Goal: Task Accomplishment & Management: Manage account settings

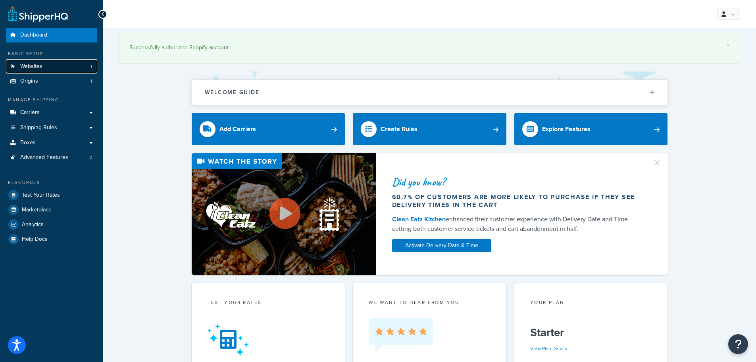
click at [36, 67] on span "Websites" at bounding box center [31, 66] width 22 height 7
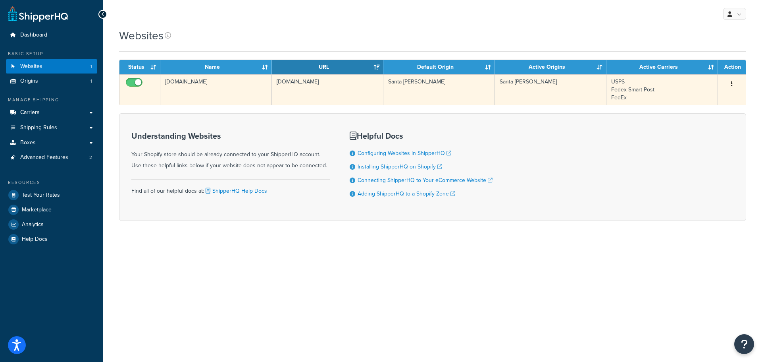
click at [733, 84] on button "button" at bounding box center [731, 84] width 11 height 13
click at [692, 98] on link "Edit" at bounding box center [699, 100] width 63 height 16
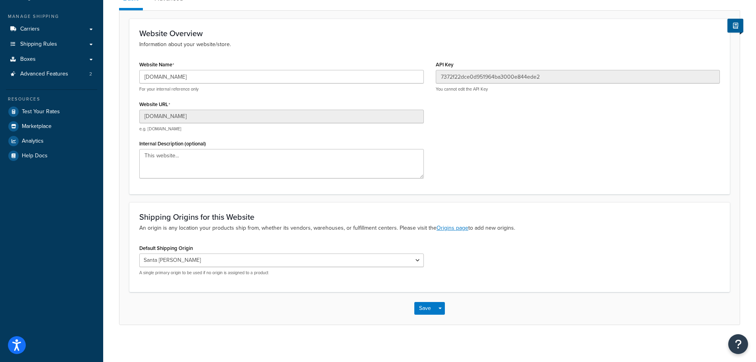
scroll to position [87, 0]
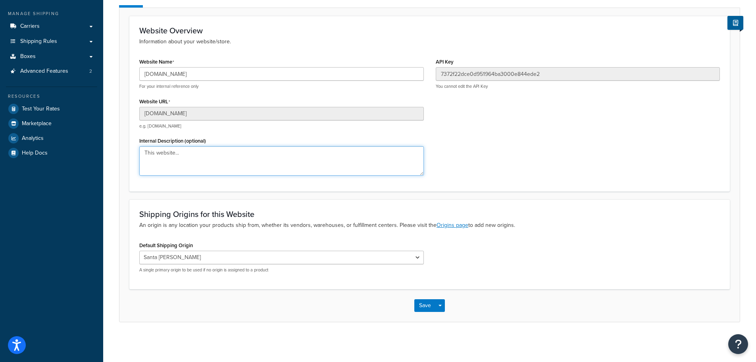
click at [186, 154] on textarea "This website..." at bounding box center [281, 160] width 285 height 29
type textarea "T"
type textarea "www.usrigging.com Shopify Store - The reason it has ob"
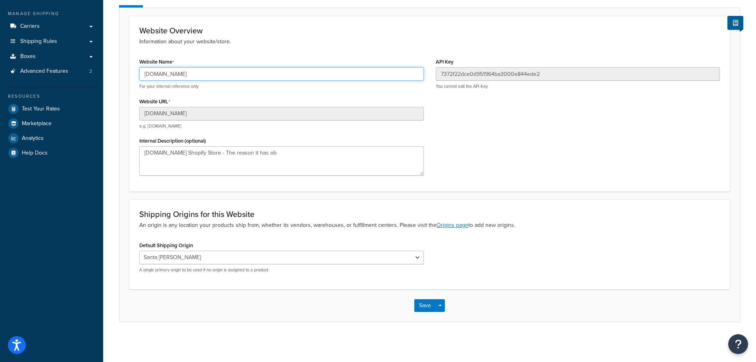
click at [167, 73] on input "[DOMAIN_NAME]" at bounding box center [281, 73] width 285 height 13
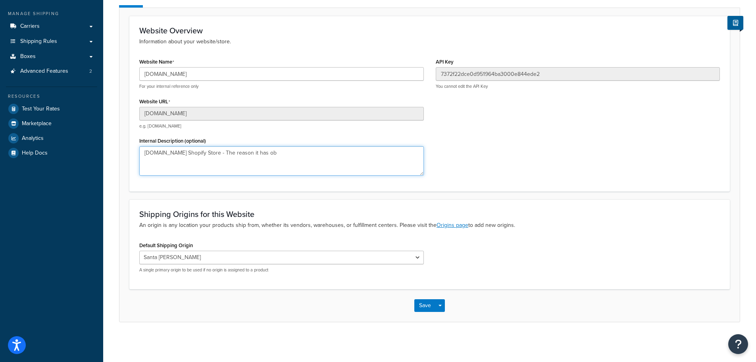
drag, startPoint x: 292, startPoint y: 150, endPoint x: 109, endPoint y: 150, distance: 183.3
click at [109, 150] on div "Website: obrienrigging.myshopify.com Enabled Basic Advanced Website Overview In…" at bounding box center [429, 144] width 653 height 396
click at [289, 155] on textarea "www.usrigging.com Shopify Store - The reason it has ob" at bounding box center [281, 160] width 285 height 29
click at [288, 152] on textarea "www.usrigging.com Shopify Store - The reason it has ob" at bounding box center [281, 160] width 285 height 29
type textarea "www.usrigging.com Shopify Store - The reason it has obrien is because we used t…"
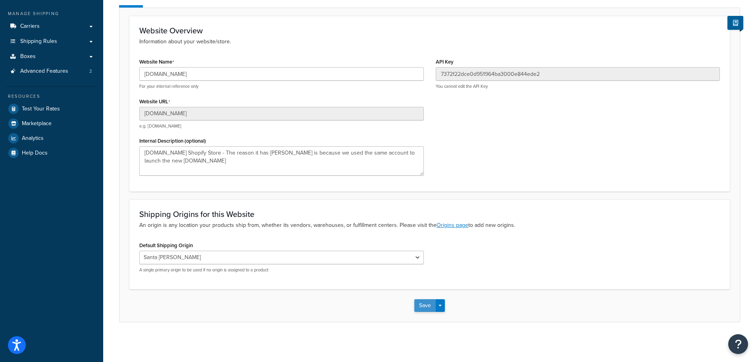
click at [423, 302] on button "Save" at bounding box center [424, 305] width 21 height 13
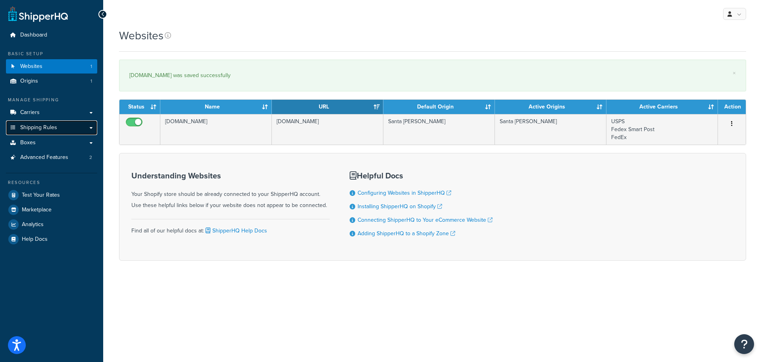
click at [39, 129] on span "Shipping Rules" at bounding box center [38, 127] width 37 height 7
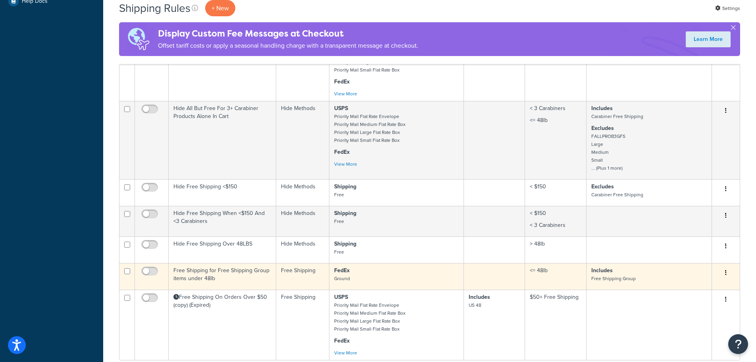
scroll to position [446, 0]
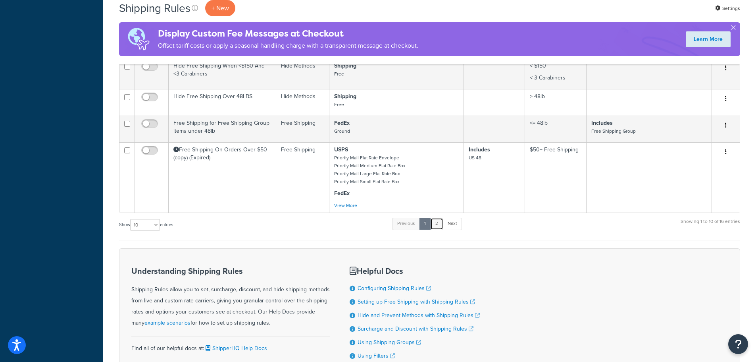
click at [439, 226] on link "2" at bounding box center [436, 223] width 13 height 12
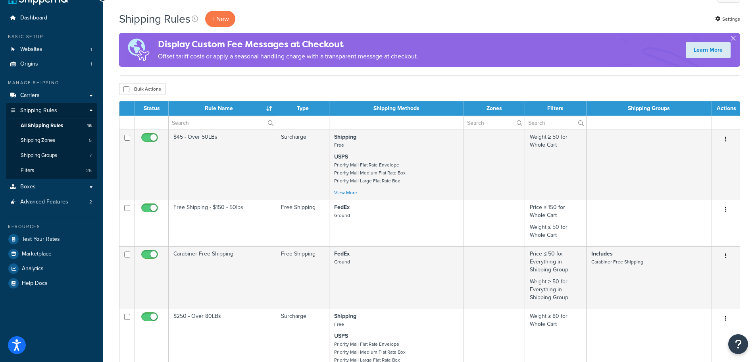
scroll to position [2, 0]
